Goal: Task Accomplishment & Management: Use online tool/utility

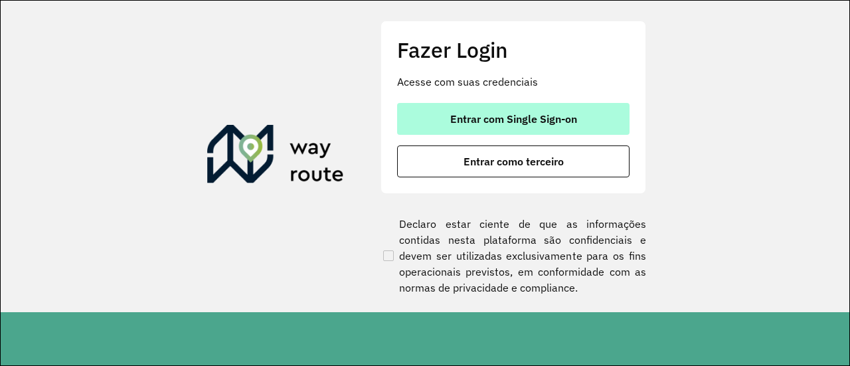
click at [465, 124] on span "Entrar com Single Sign-on" at bounding box center [513, 119] width 127 height 11
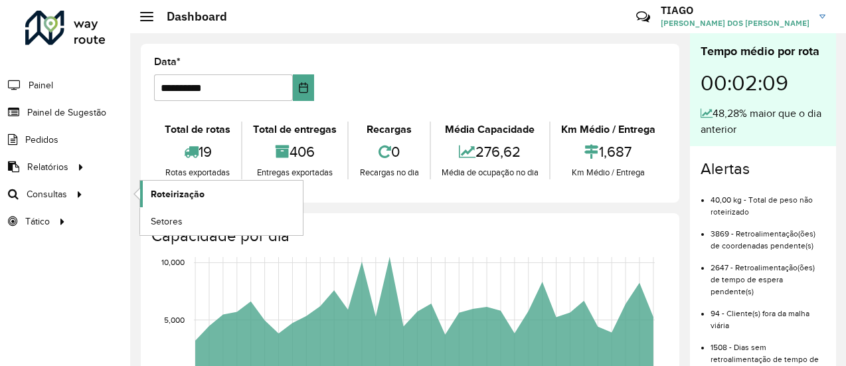
click at [153, 191] on span "Roteirização" at bounding box center [178, 194] width 54 height 14
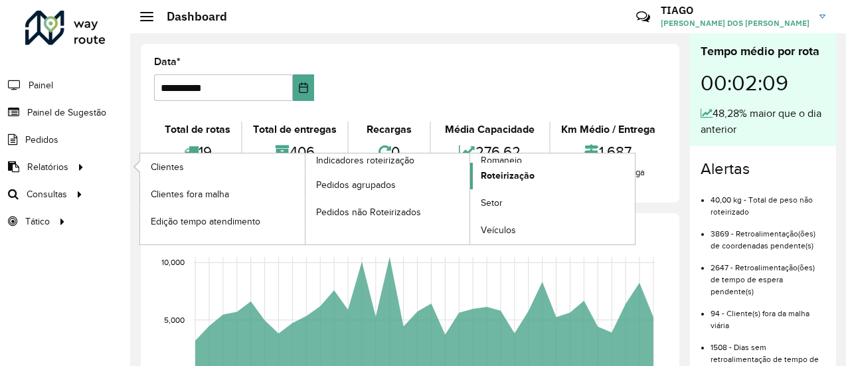
click at [512, 180] on span "Roteirização" at bounding box center [508, 176] width 54 height 14
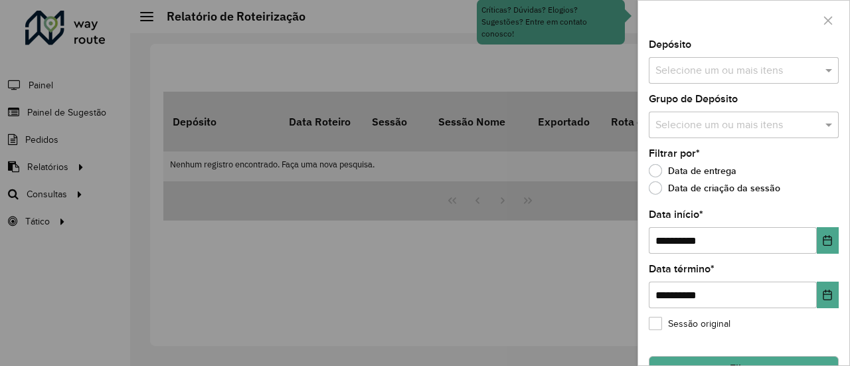
click at [686, 64] on input "text" at bounding box center [737, 71] width 170 height 16
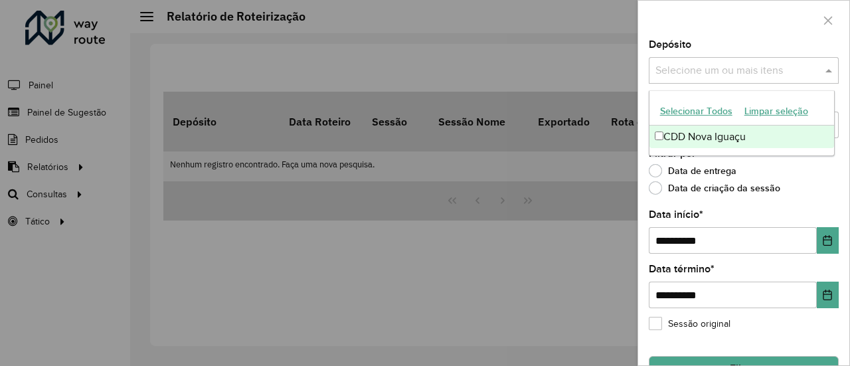
click at [672, 131] on div "CDD Nova Iguaçu" at bounding box center [741, 136] width 185 height 23
click at [751, 34] on div at bounding box center [743, 20] width 211 height 39
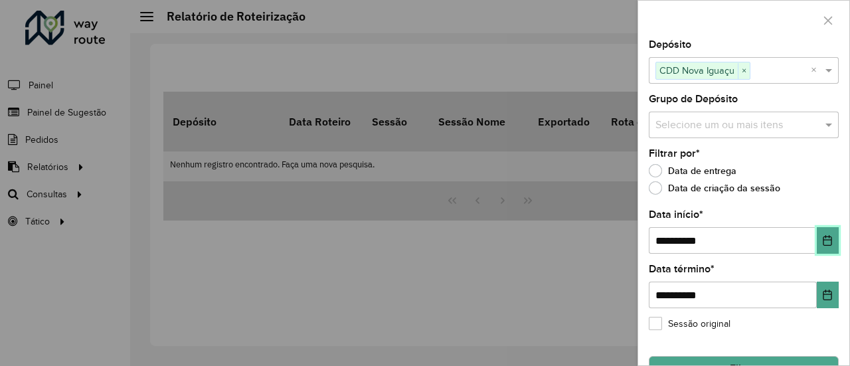
click at [822, 242] on icon "Choose Date" at bounding box center [827, 240] width 11 height 11
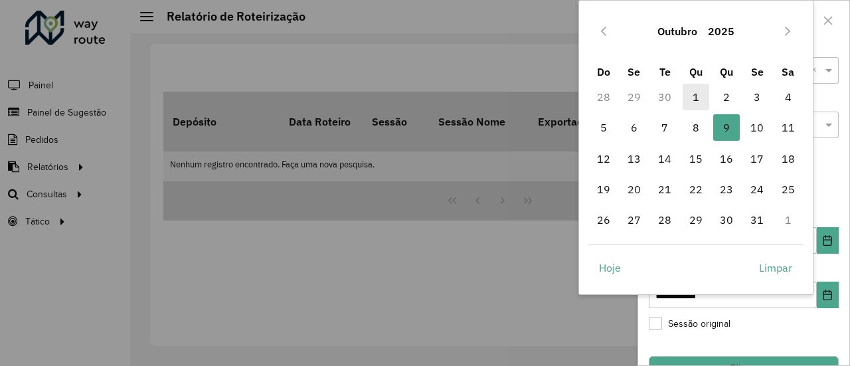
click at [698, 96] on span "1" at bounding box center [695, 97] width 27 height 27
type input "**********"
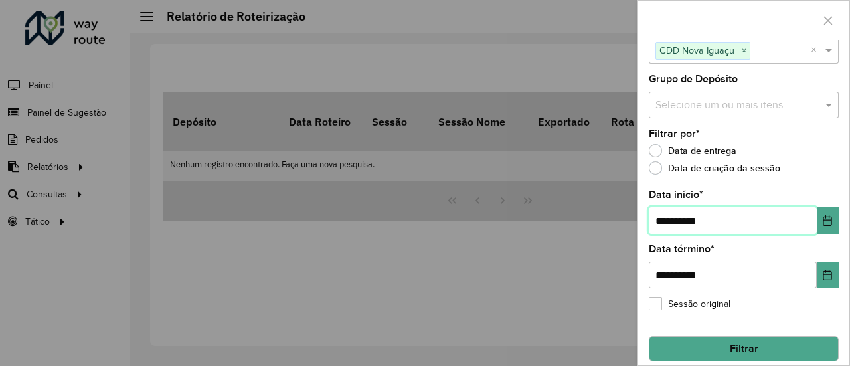
scroll to position [31, 0]
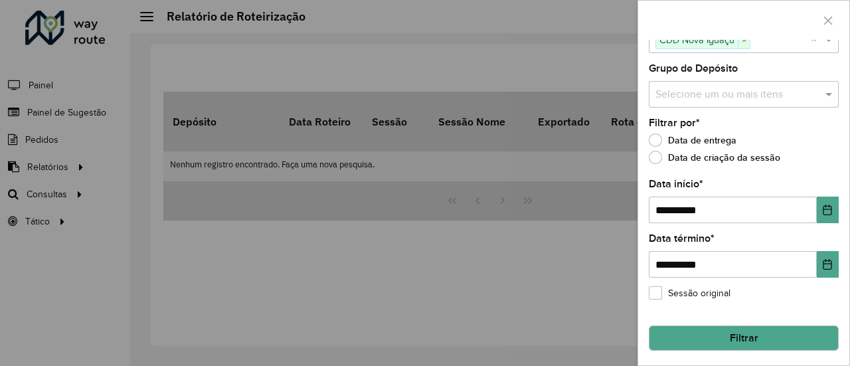
click at [753, 329] on button "Filtrar" at bounding box center [744, 337] width 190 height 25
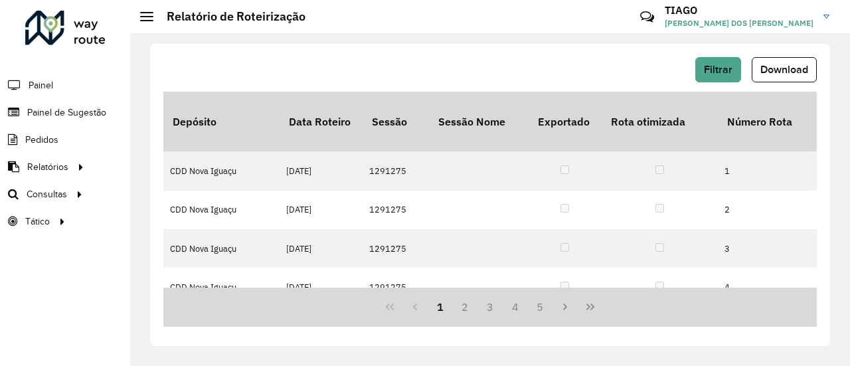
click at [785, 71] on span "Download" at bounding box center [784, 69] width 48 height 11
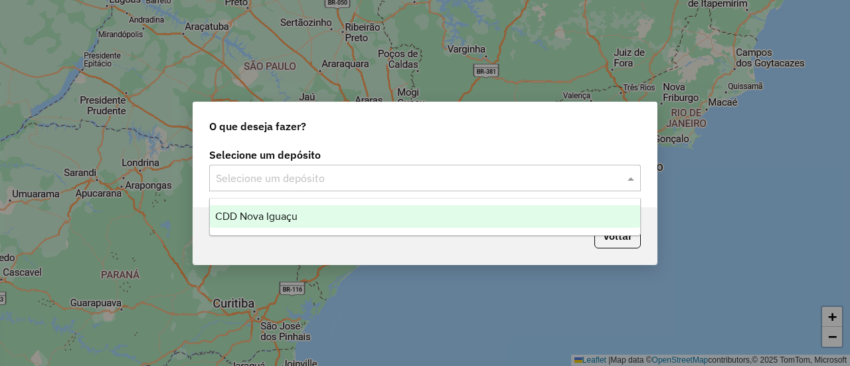
click at [252, 173] on input "text" at bounding box center [412, 179] width 392 height 16
click at [249, 212] on span "CDD Nova Iguaçu" at bounding box center [256, 215] width 82 height 11
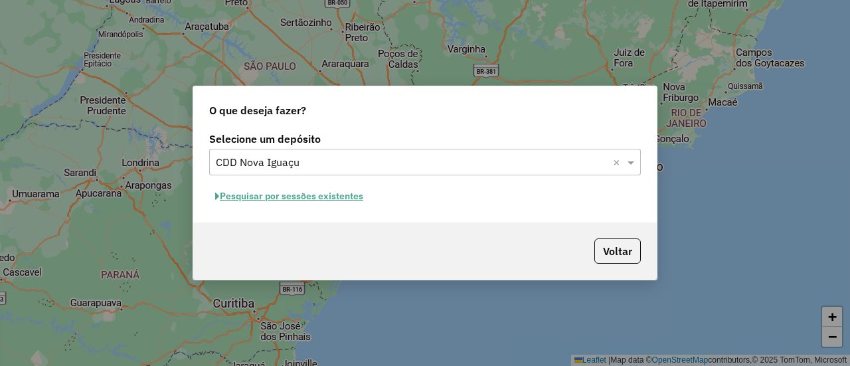
click at [325, 200] on button "Pesquisar por sessões existentes" at bounding box center [289, 196] width 160 height 21
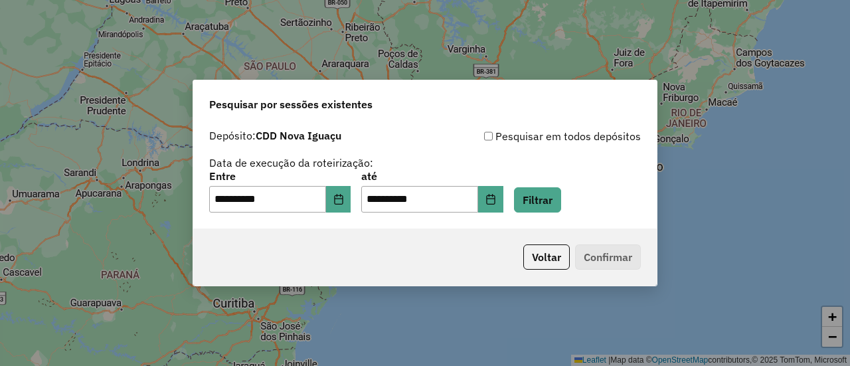
click at [579, 197] on div "**********" at bounding box center [424, 191] width 431 height 41
click at [561, 202] on button "Filtrar" at bounding box center [537, 199] width 47 height 25
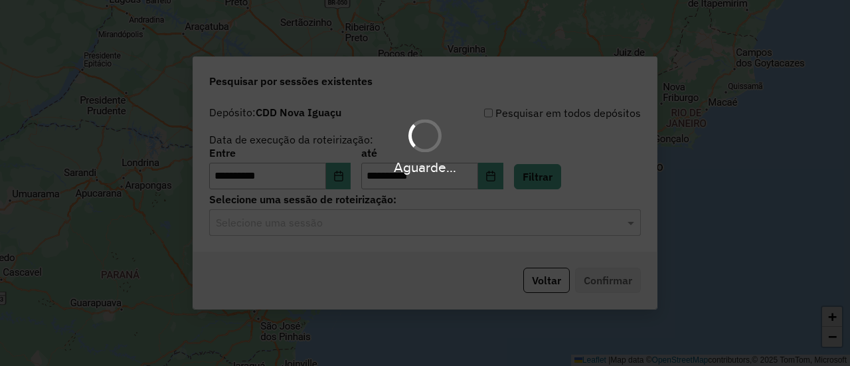
click at [436, 225] on hb-app "**********" at bounding box center [425, 183] width 850 height 366
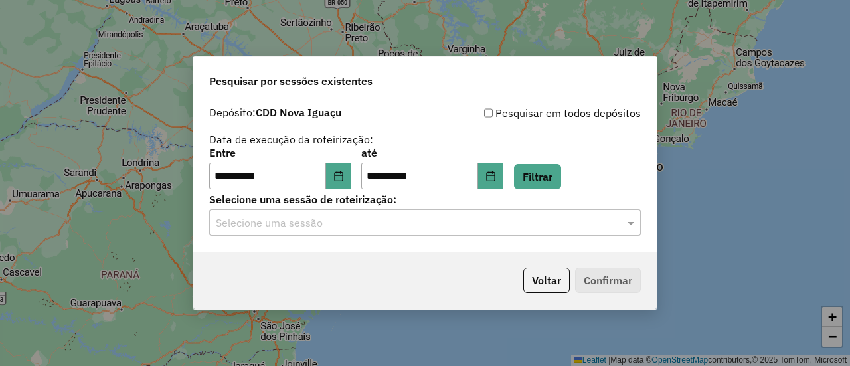
click at [420, 228] on input "text" at bounding box center [412, 223] width 392 height 16
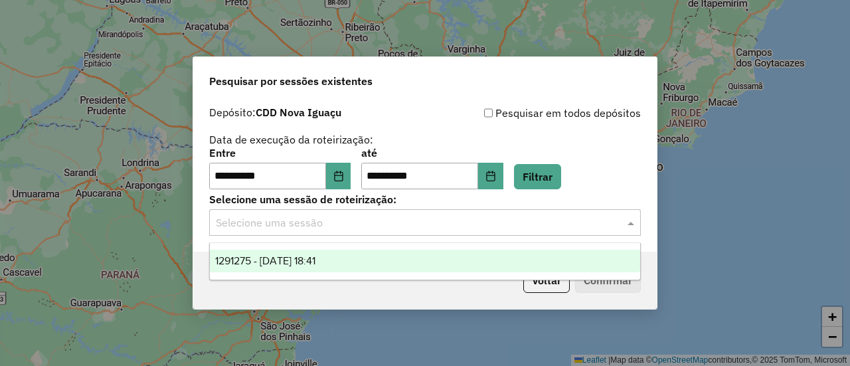
click at [382, 267] on div "1291275 - 09/10/2025 18:41" at bounding box center [424, 261] width 429 height 23
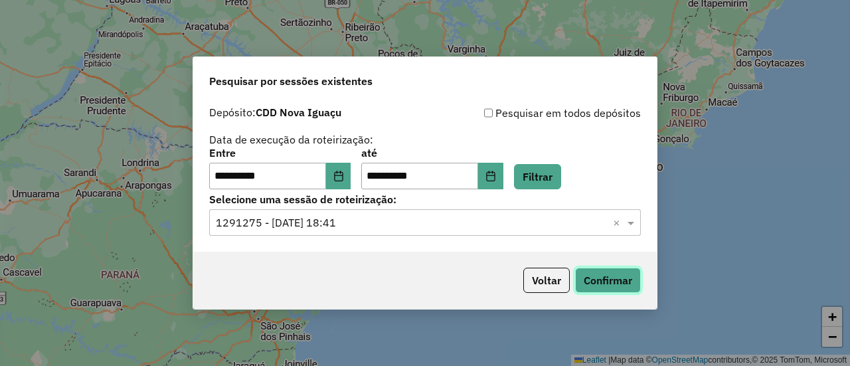
click at [617, 285] on button "Confirmar" at bounding box center [608, 280] width 66 height 25
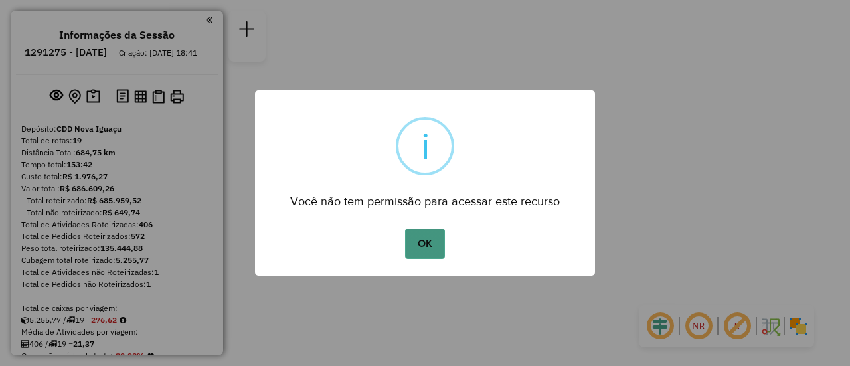
click at [438, 244] on button "OK" at bounding box center [424, 243] width 39 height 31
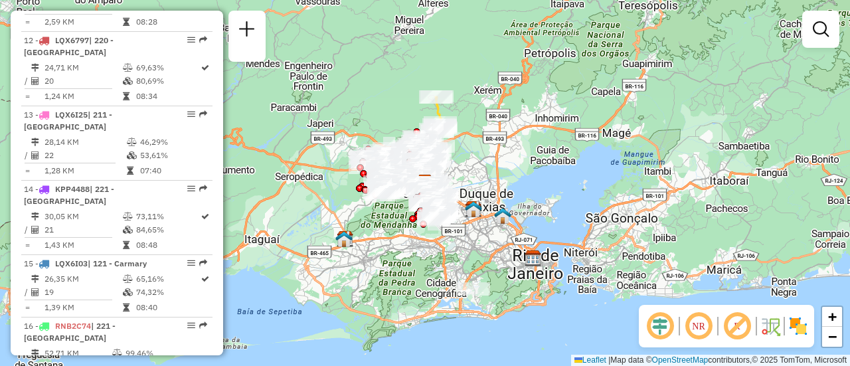
scroll to position [1261, 0]
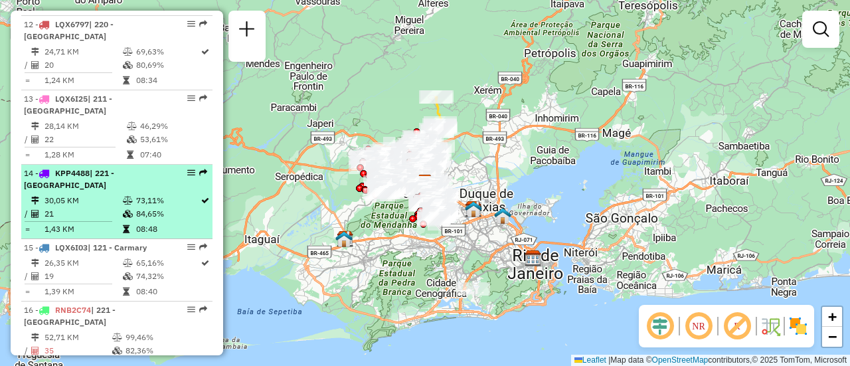
click at [86, 207] on td "30,05 KM" at bounding box center [83, 200] width 78 height 13
select select "**********"
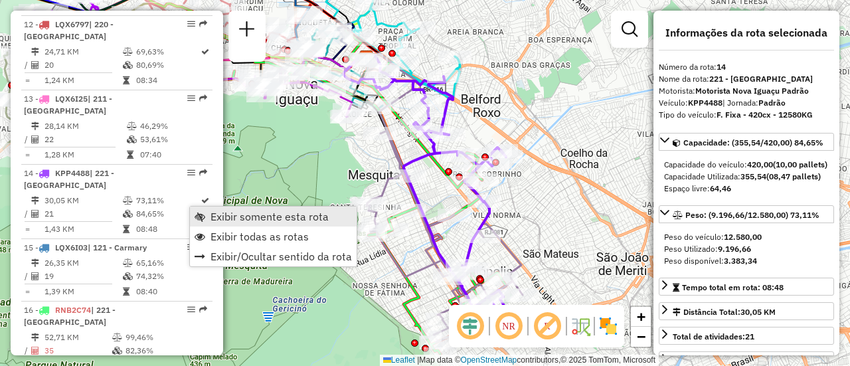
click at [214, 212] on span "Exibir somente esta rota" at bounding box center [269, 216] width 118 height 11
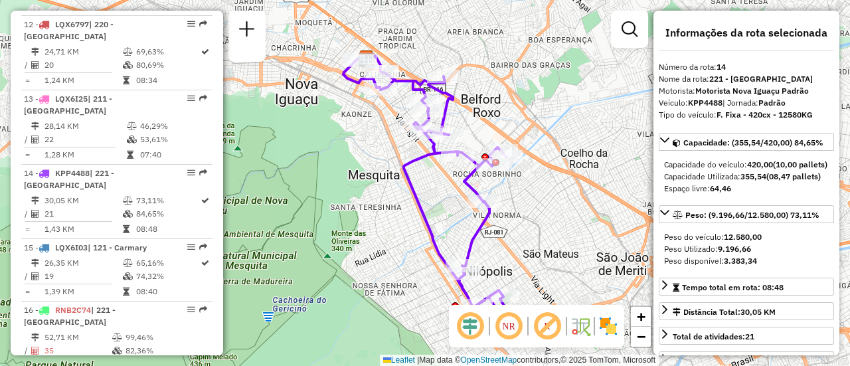
click at [619, 326] on div "NR R" at bounding box center [536, 326] width 175 height 42
click at [615, 326] on img at bounding box center [607, 325] width 21 height 21
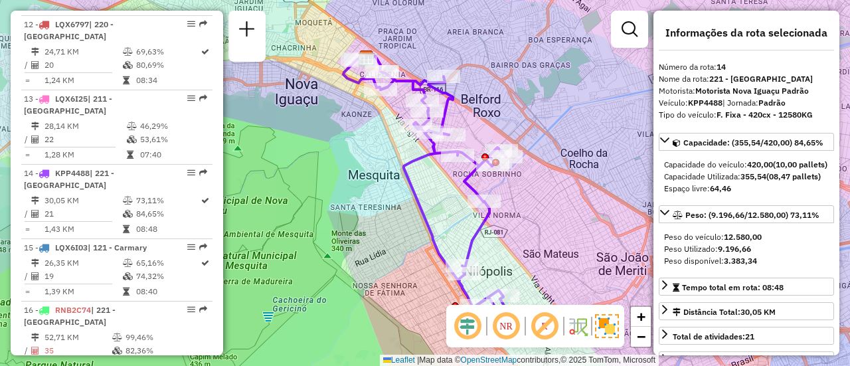
click at [339, 195] on div "Janela de atendimento Grade de atendimento Capacidade Transportadoras Veículos …" at bounding box center [425, 183] width 850 height 366
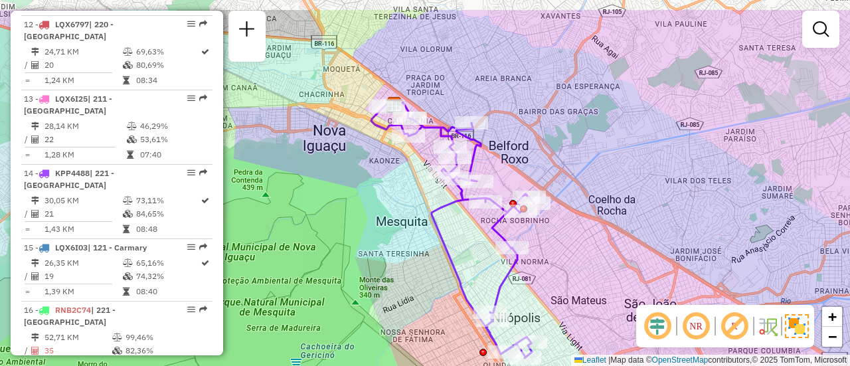
drag, startPoint x: 343, startPoint y: 198, endPoint x: 370, endPoint y: 245, distance: 54.2
click at [370, 245] on div "Janela de atendimento Grade de atendimento Capacidade Transportadoras Veículos …" at bounding box center [425, 183] width 850 height 366
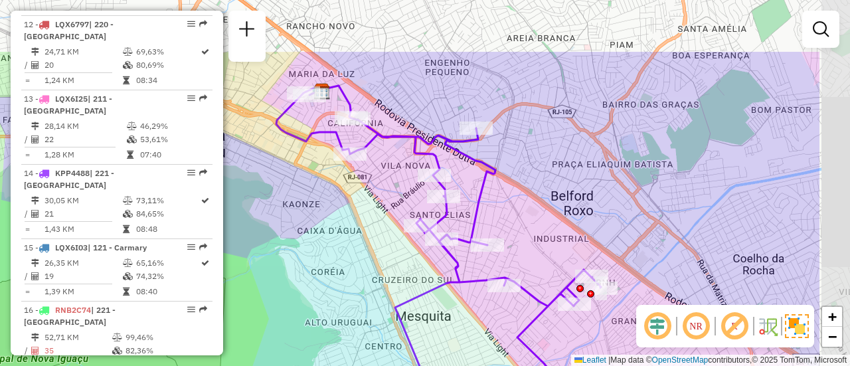
drag, startPoint x: 473, startPoint y: 165, endPoint x: 357, endPoint y: 253, distance: 145.4
click at [357, 253] on div "Janela de atendimento Grade de atendimento Capacidade Transportadoras Veículos …" at bounding box center [425, 183] width 850 height 366
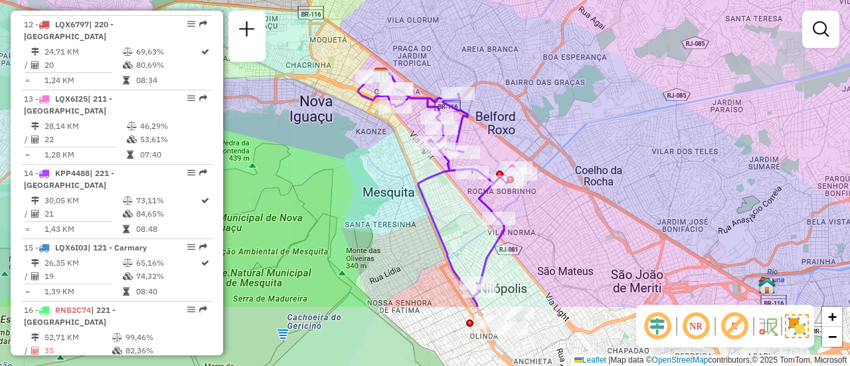
drag, startPoint x: 401, startPoint y: 252, endPoint x: 420, endPoint y: 151, distance: 102.7
click at [420, 151] on div "Rota 14 - Placa KPP4488 06132320 - BAR DO CRISTIANO E TELMA LTDA Janela de aten…" at bounding box center [425, 183] width 850 height 366
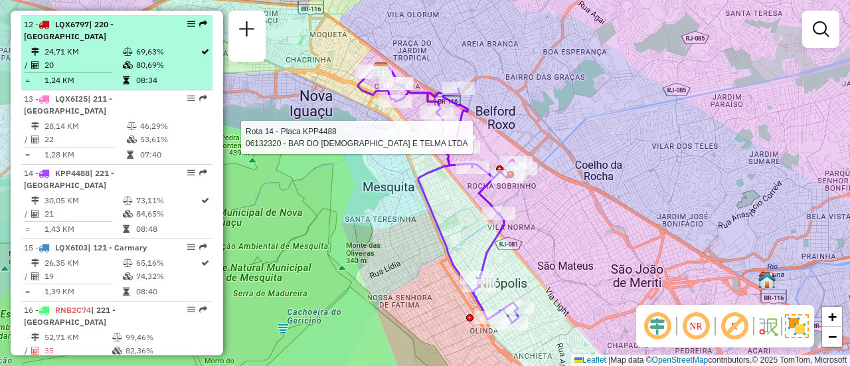
click at [98, 58] on td "24,71 KM" at bounding box center [83, 51] width 78 height 13
select select "**********"
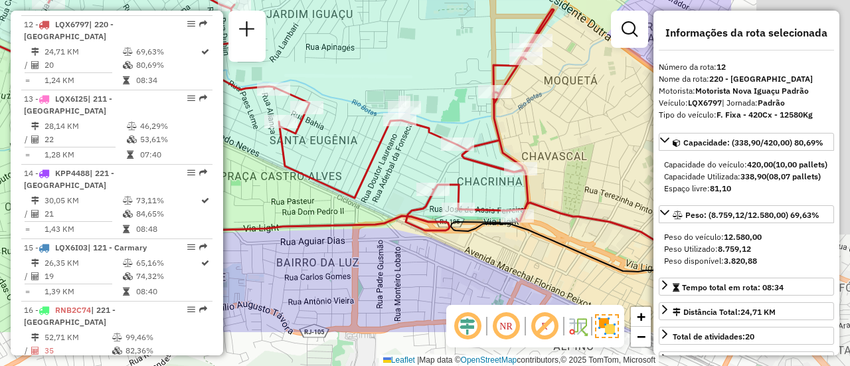
drag, startPoint x: 492, startPoint y: 184, endPoint x: 287, endPoint y: 112, distance: 216.7
click at [287, 112] on div "Janela de atendimento Grade de atendimento Capacidade Transportadoras Veículos …" at bounding box center [425, 183] width 850 height 366
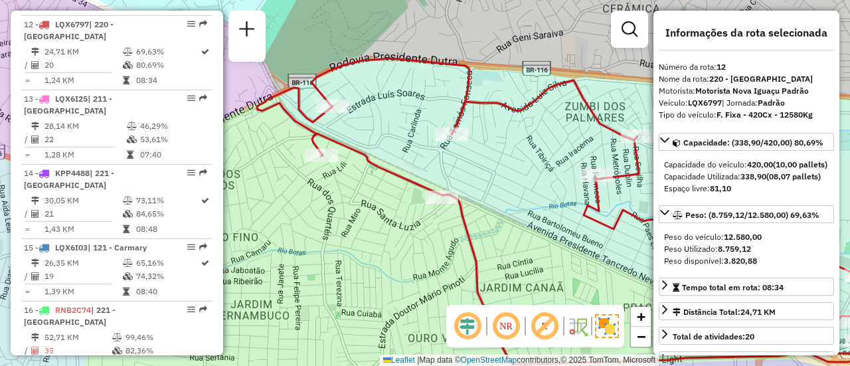
drag, startPoint x: 342, startPoint y: 188, endPoint x: 342, endPoint y: 196, distance: 8.0
click at [342, 196] on div "Janela de atendimento Grade de atendimento Capacidade Transportadoras Veículos …" at bounding box center [425, 183] width 850 height 366
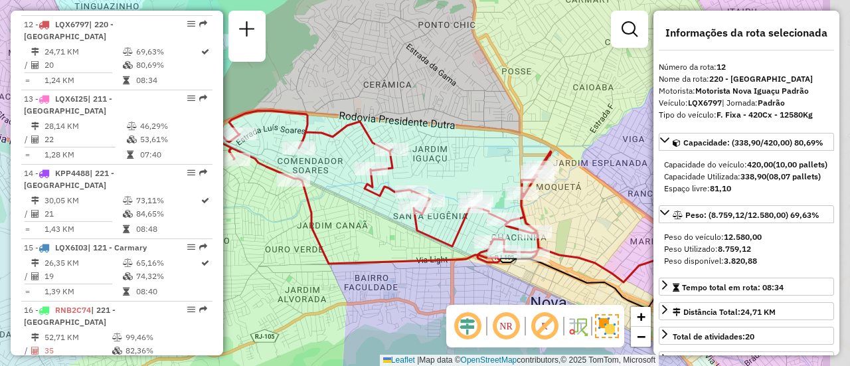
drag, startPoint x: 516, startPoint y: 195, endPoint x: 412, endPoint y: 179, distance: 106.2
click at [412, 179] on div "Janela de atendimento Grade de atendimento Capacidade Transportadoras Veículos …" at bounding box center [425, 183] width 850 height 366
click at [600, 96] on div "Janela de atendimento Grade de atendimento Capacidade Transportadoras Veículos …" at bounding box center [425, 183] width 850 height 366
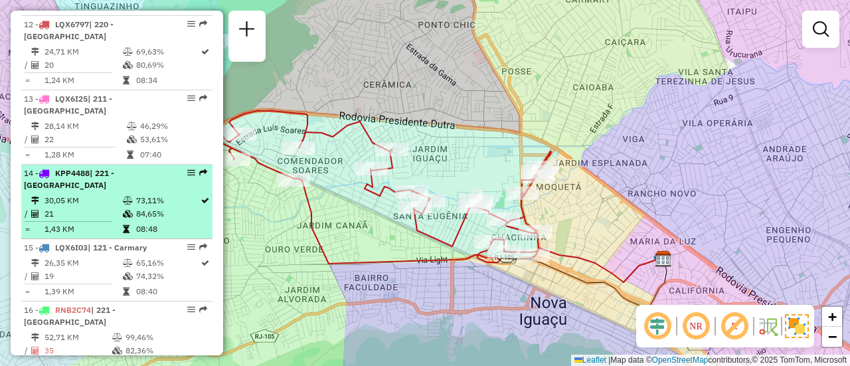
click at [113, 207] on td "30,05 KM" at bounding box center [83, 200] width 78 height 13
select select "**********"
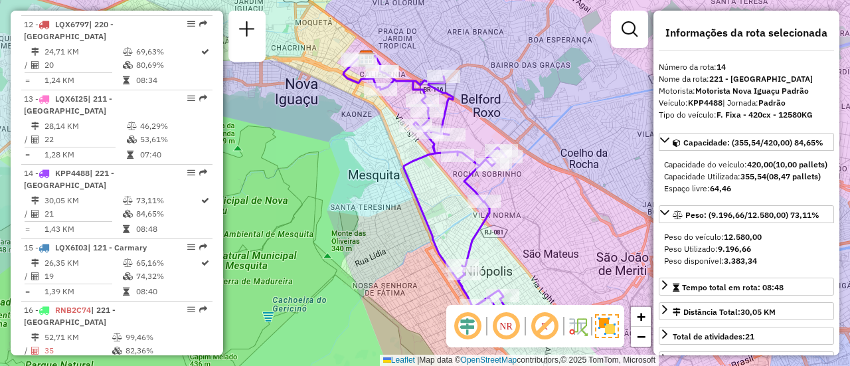
click at [341, 240] on div "Janela de atendimento Grade de atendimento Capacidade Transportadoras Veículos …" at bounding box center [425, 183] width 850 height 366
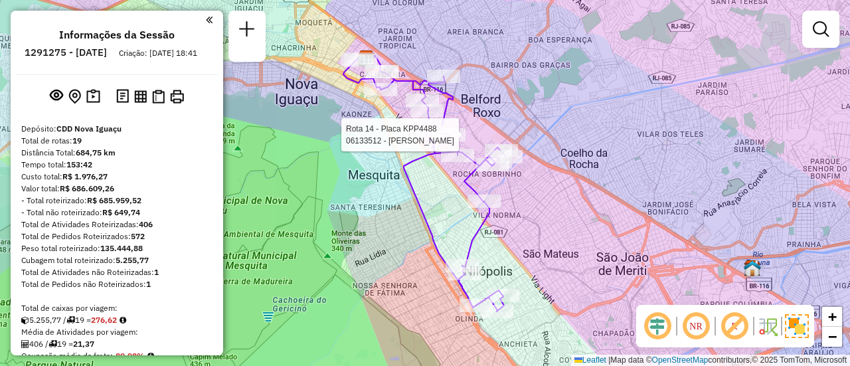
scroll to position [1261, 0]
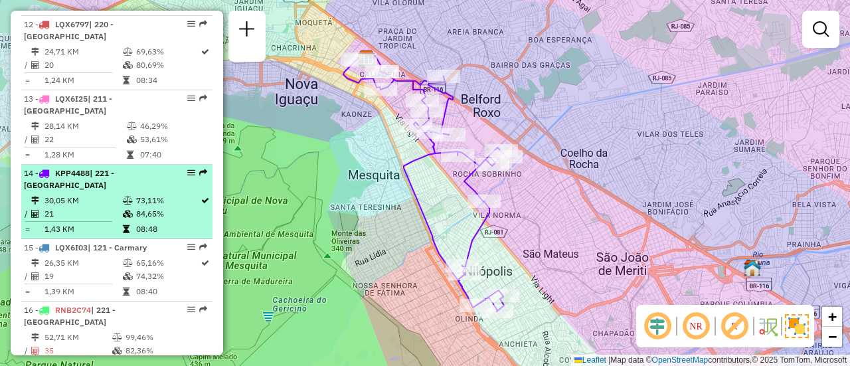
click at [112, 207] on td "30,05 KM" at bounding box center [83, 200] width 78 height 13
select select "**********"
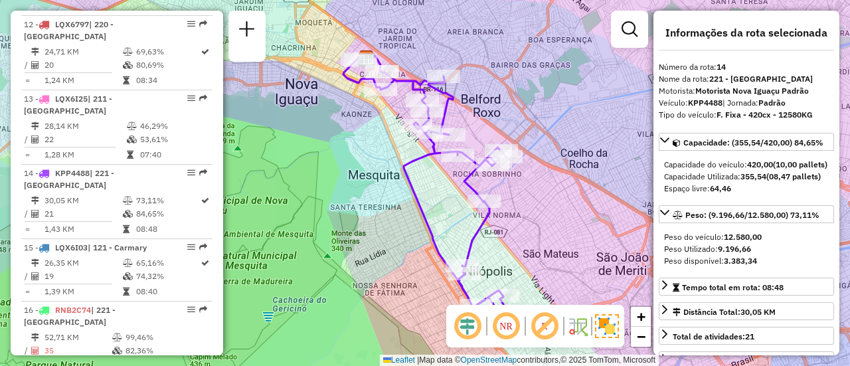
click at [336, 145] on div "Janela de atendimento Grade de atendimento Capacidade Transportadoras Veículos …" at bounding box center [425, 183] width 850 height 366
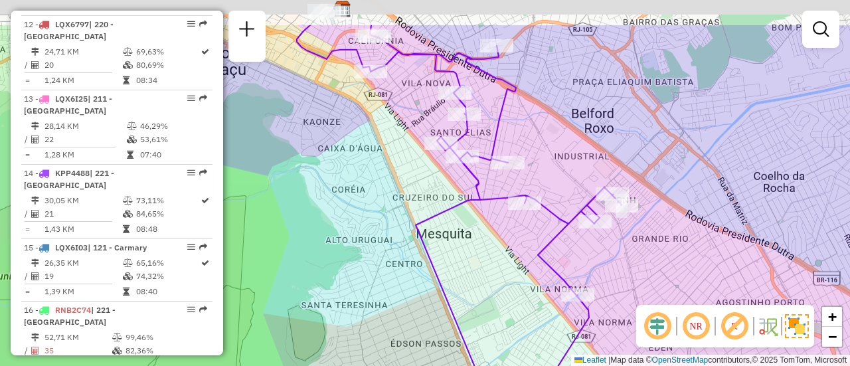
drag, startPoint x: 418, startPoint y: 168, endPoint x: 449, endPoint y: 242, distance: 80.6
click at [449, 242] on div "Janela de atendimento Grade de atendimento Capacidade Transportadoras Veículos …" at bounding box center [425, 183] width 850 height 366
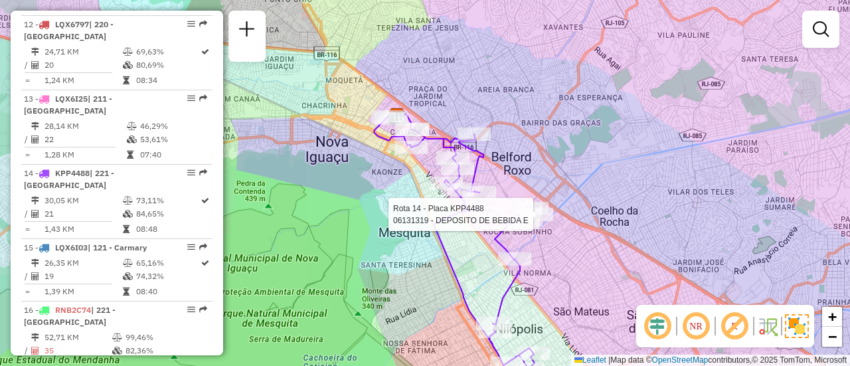
select select "**********"
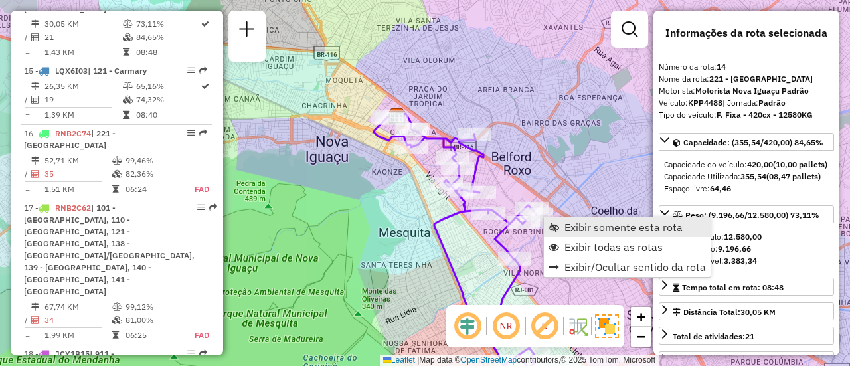
scroll to position [1448, 0]
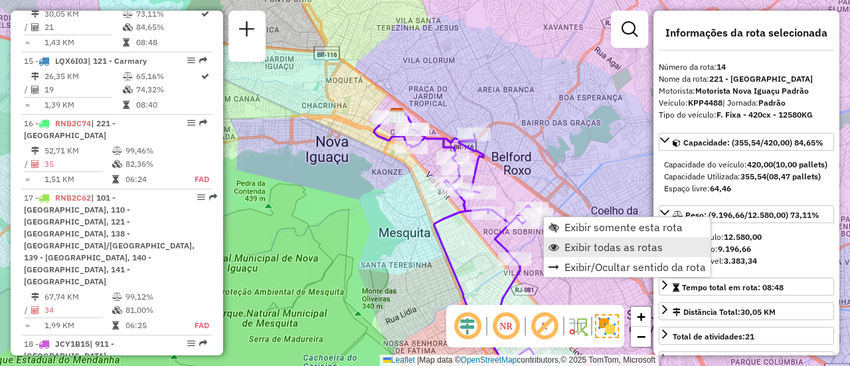
click at [609, 245] on span "Exibir todas as rotas" at bounding box center [613, 247] width 98 height 11
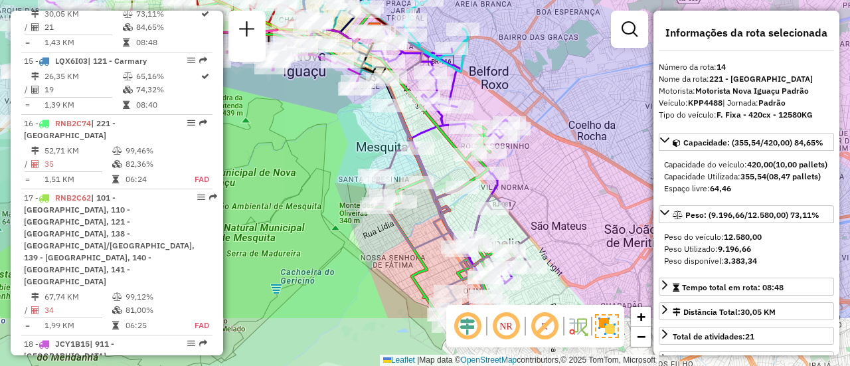
drag, startPoint x: 526, startPoint y: 249, endPoint x: 539, endPoint y: 160, distance: 89.9
click at [539, 160] on div "Janela de atendimento Grade de atendimento Capacidade Transportadoras Veículos …" at bounding box center [425, 183] width 850 height 366
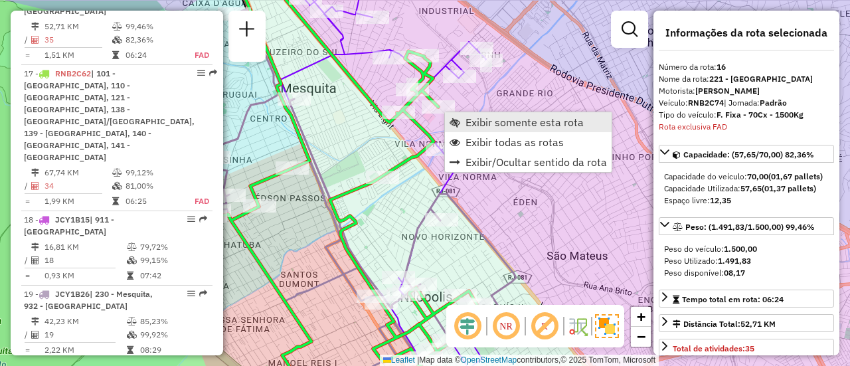
scroll to position [1572, 0]
click at [467, 124] on span "Exibir somente esta rota" at bounding box center [524, 122] width 118 height 11
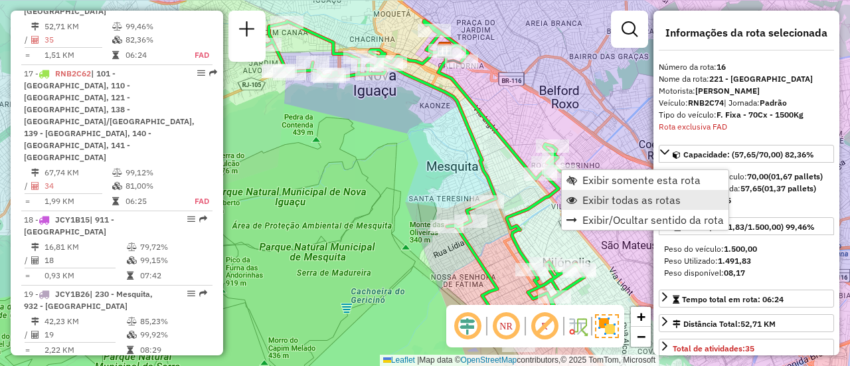
click at [591, 195] on span "Exibir todas as rotas" at bounding box center [631, 199] width 98 height 11
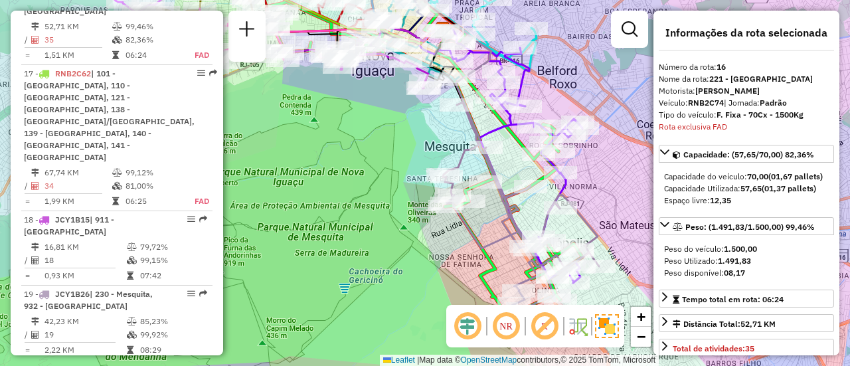
drag, startPoint x: 604, startPoint y: 214, endPoint x: 584, endPoint y: 152, distance: 64.9
click at [584, 152] on div "Janela de atendimento Grade de atendimento Capacidade Transportadoras Veículos …" at bounding box center [425, 183] width 850 height 366
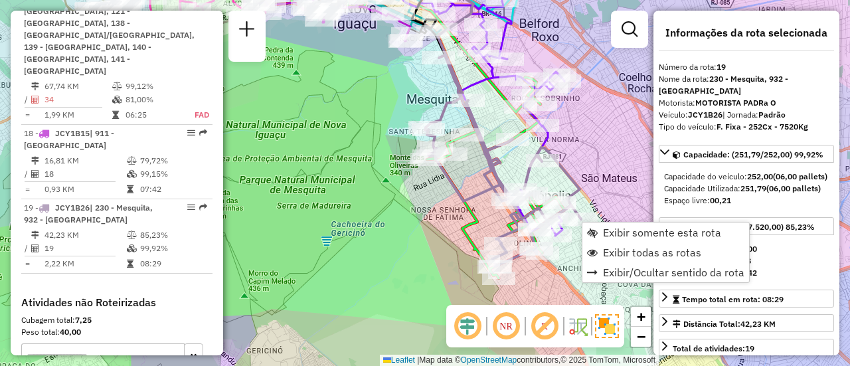
scroll to position [1778, 0]
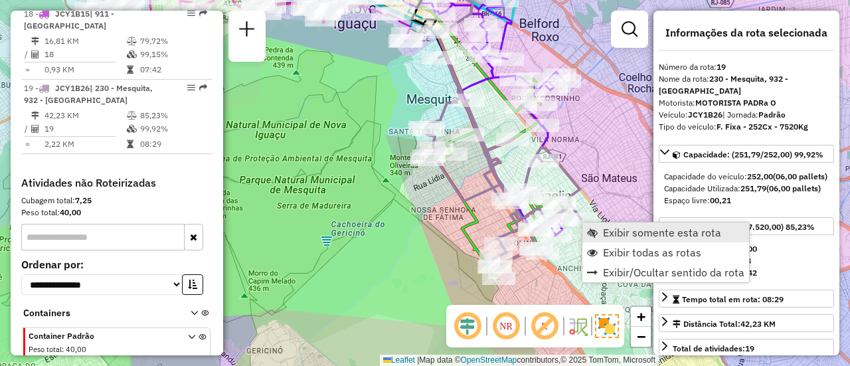
click at [608, 234] on span "Exibir somente esta rota" at bounding box center [662, 232] width 118 height 11
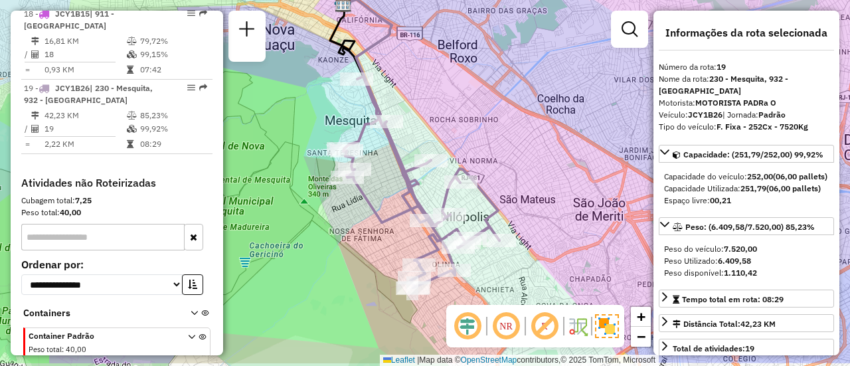
drag, startPoint x: 526, startPoint y: 242, endPoint x: 525, endPoint y: 185, distance: 57.1
click at [525, 185] on div "Janela de atendimento Grade de atendimento Capacidade Transportadoras Veículos …" at bounding box center [425, 183] width 850 height 366
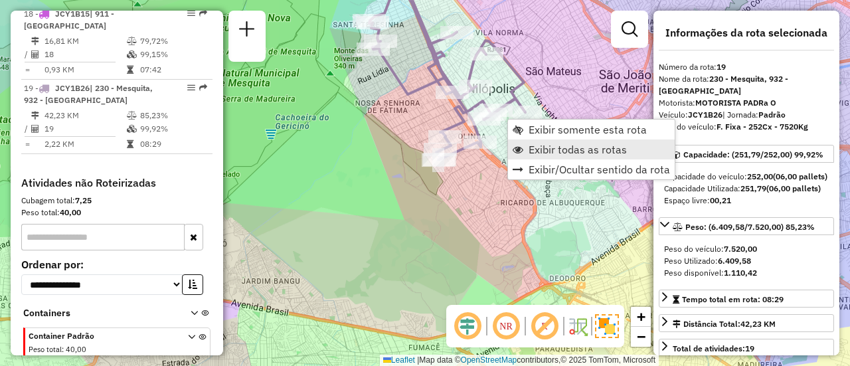
click at [549, 147] on span "Exibir todas as rotas" at bounding box center [577, 149] width 98 height 11
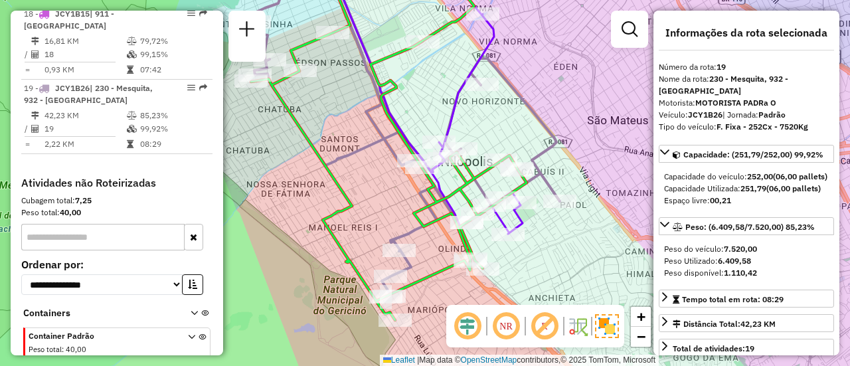
drag, startPoint x: 409, startPoint y: 78, endPoint x: 377, endPoint y: 122, distance: 54.7
click at [377, 122] on icon at bounding box center [388, 157] width 275 height 326
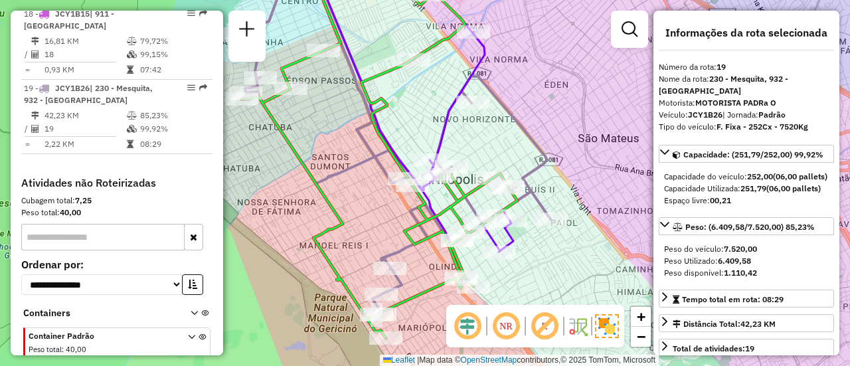
drag, startPoint x: 282, startPoint y: 132, endPoint x: 438, endPoint y: 256, distance: 198.9
click at [366, 214] on icon at bounding box center [379, 152] width 275 height 370
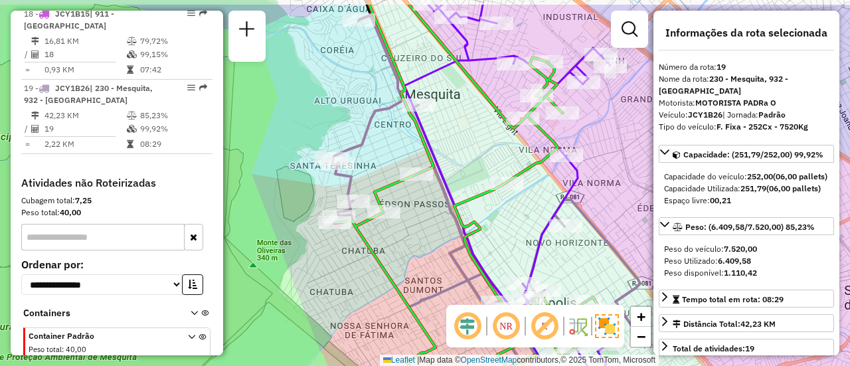
drag, startPoint x: 400, startPoint y: 99, endPoint x: 402, endPoint y: 139, distance: 39.9
click at [402, 139] on div "Janela de atendimento Grade de atendimento Capacidade Transportadoras Veículos …" at bounding box center [425, 183] width 850 height 366
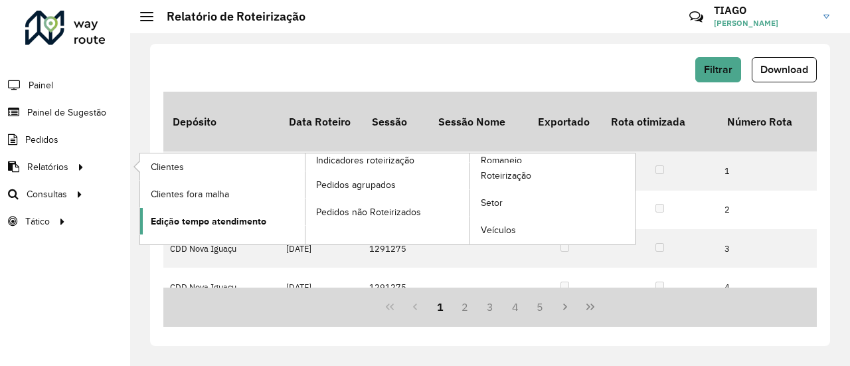
click at [235, 215] on span "Edição tempo atendimento" at bounding box center [208, 221] width 115 height 14
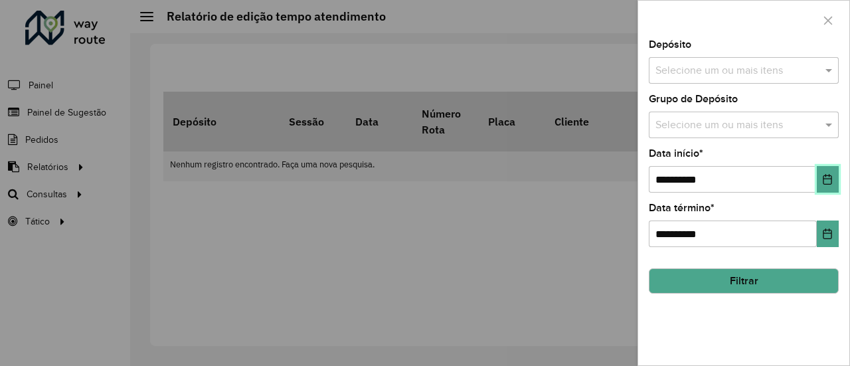
click at [828, 185] on button "Choose Date" at bounding box center [827, 179] width 22 height 27
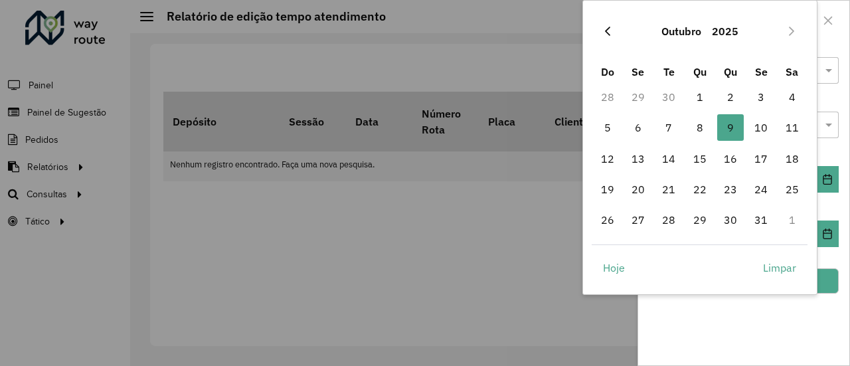
click at [611, 29] on icon "Previous Month" at bounding box center [607, 31] width 11 height 11
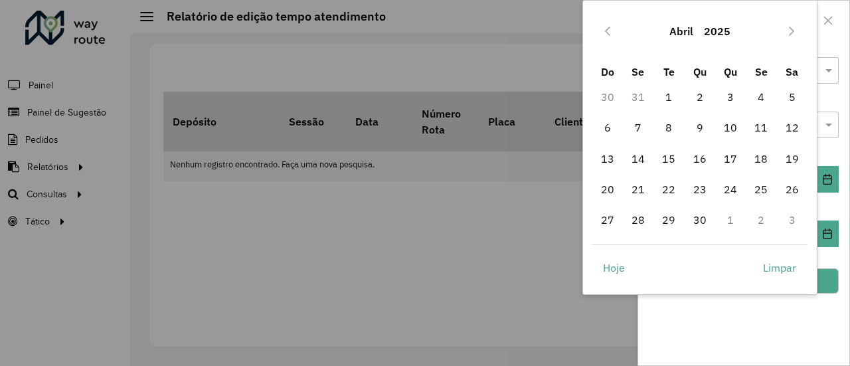
click at [611, 29] on icon "Previous Month" at bounding box center [607, 31] width 11 height 11
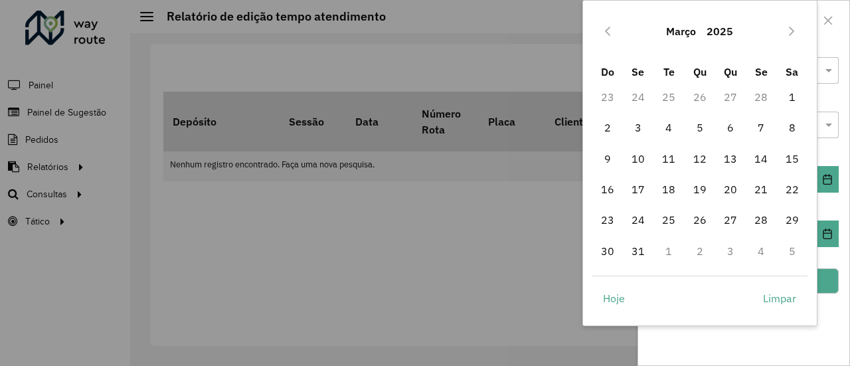
click at [611, 29] on icon "Previous Month" at bounding box center [607, 31] width 11 height 11
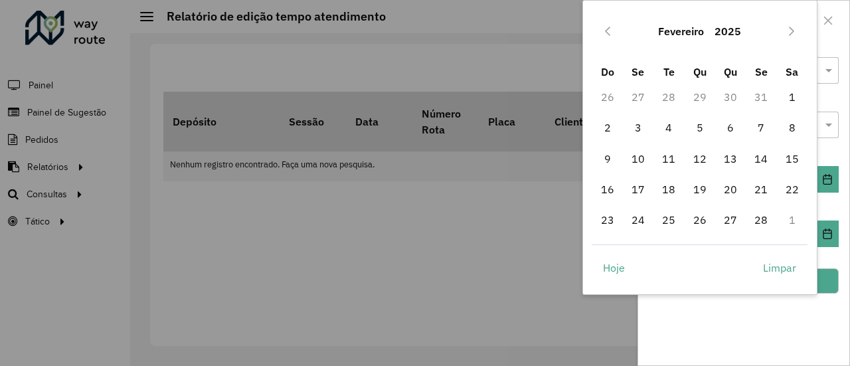
click at [611, 29] on icon "Previous Month" at bounding box center [607, 31] width 11 height 11
click at [700, 94] on span "1" at bounding box center [699, 97] width 27 height 27
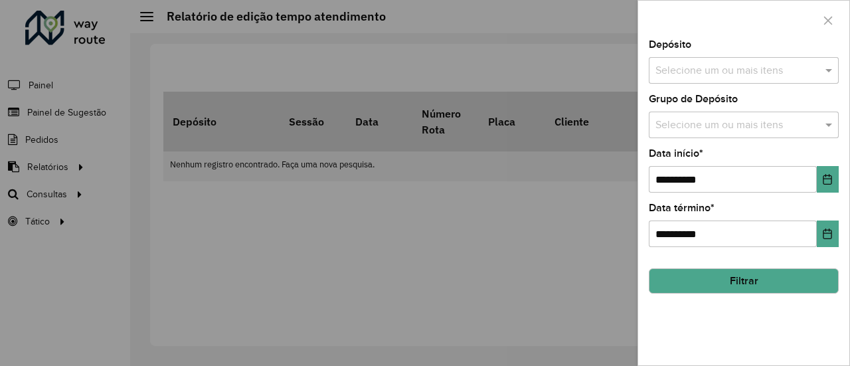
click at [726, 74] on input "text" at bounding box center [737, 71] width 170 height 16
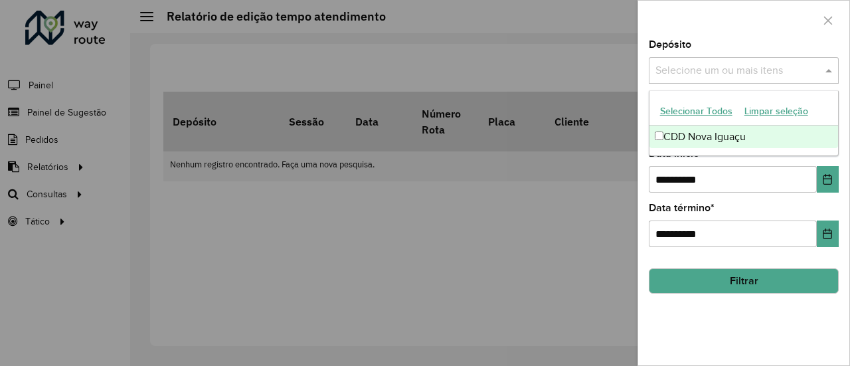
click at [721, 129] on div "CDD Nova Iguaçu" at bounding box center [743, 136] width 189 height 23
click at [735, 281] on button "Filtrar" at bounding box center [744, 280] width 190 height 25
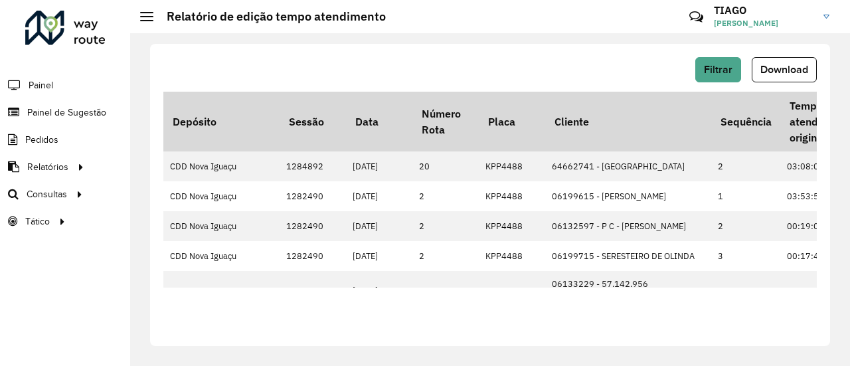
drag, startPoint x: 316, startPoint y: 287, endPoint x: 390, endPoint y: 287, distance: 73.7
click at [390, 287] on div "Filtrar Download Depósito Sessão Data Número Rota Placa Cliente Sequência Tempo…" at bounding box center [490, 195] width 680 height 302
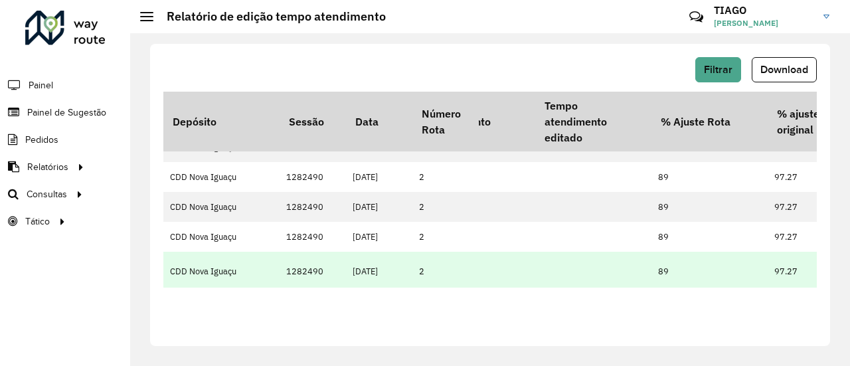
scroll to position [0, 361]
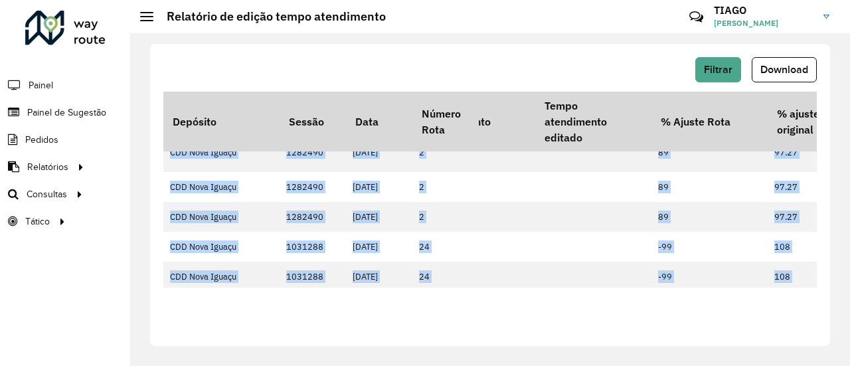
drag, startPoint x: 642, startPoint y: 282, endPoint x: 702, endPoint y: 290, distance: 60.9
click at [702, 290] on div "Filtrar Download Depósito Sessão Data Número Rota Placa Cliente Sequência Tempo…" at bounding box center [490, 195] width 680 height 302
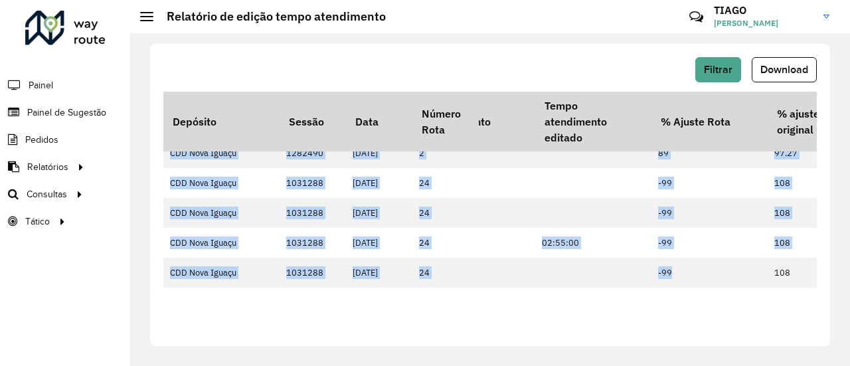
scroll to position [348, 665]
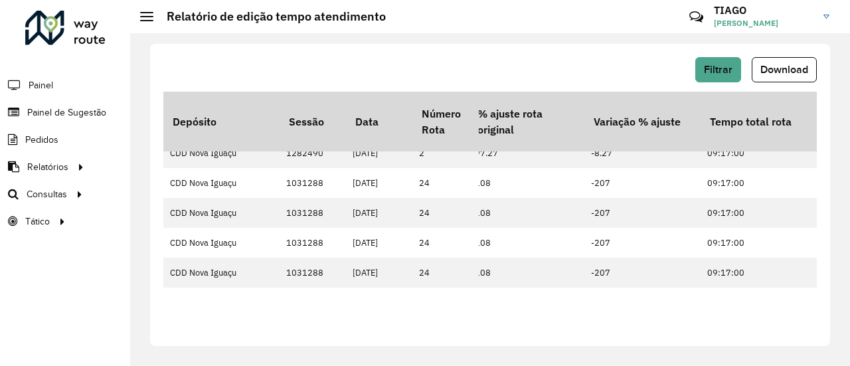
click at [701, 311] on div "Filtrar Download Depósito Sessão Data Número Rota Placa Cliente Sequência Tempo…" at bounding box center [490, 195] width 680 height 302
drag, startPoint x: 668, startPoint y: 287, endPoint x: 691, endPoint y: 287, distance: 23.2
click at [691, 287] on div "Filtrar Download Depósito Sessão Data Número Rota Placa Cliente Sequência Tempo…" at bounding box center [490, 195] width 680 height 302
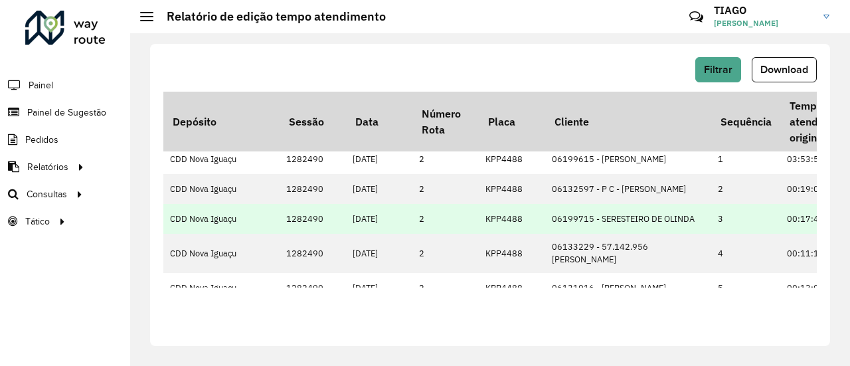
scroll to position [0, 0]
